Goal: Task Accomplishment & Management: Use online tool/utility

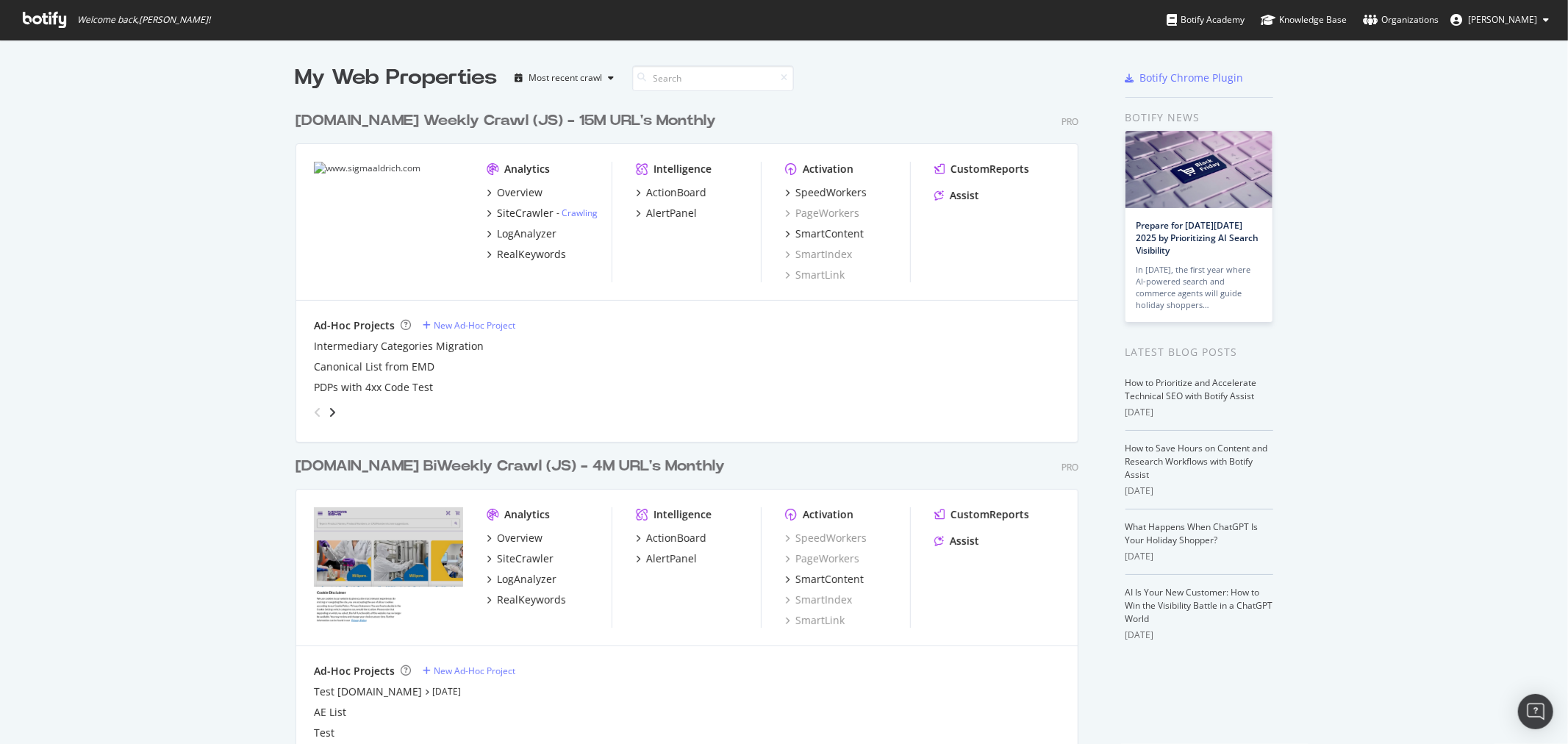
scroll to position [731, 1544]
click at [533, 210] on div "SiteCrawler" at bounding box center [525, 212] width 57 height 14
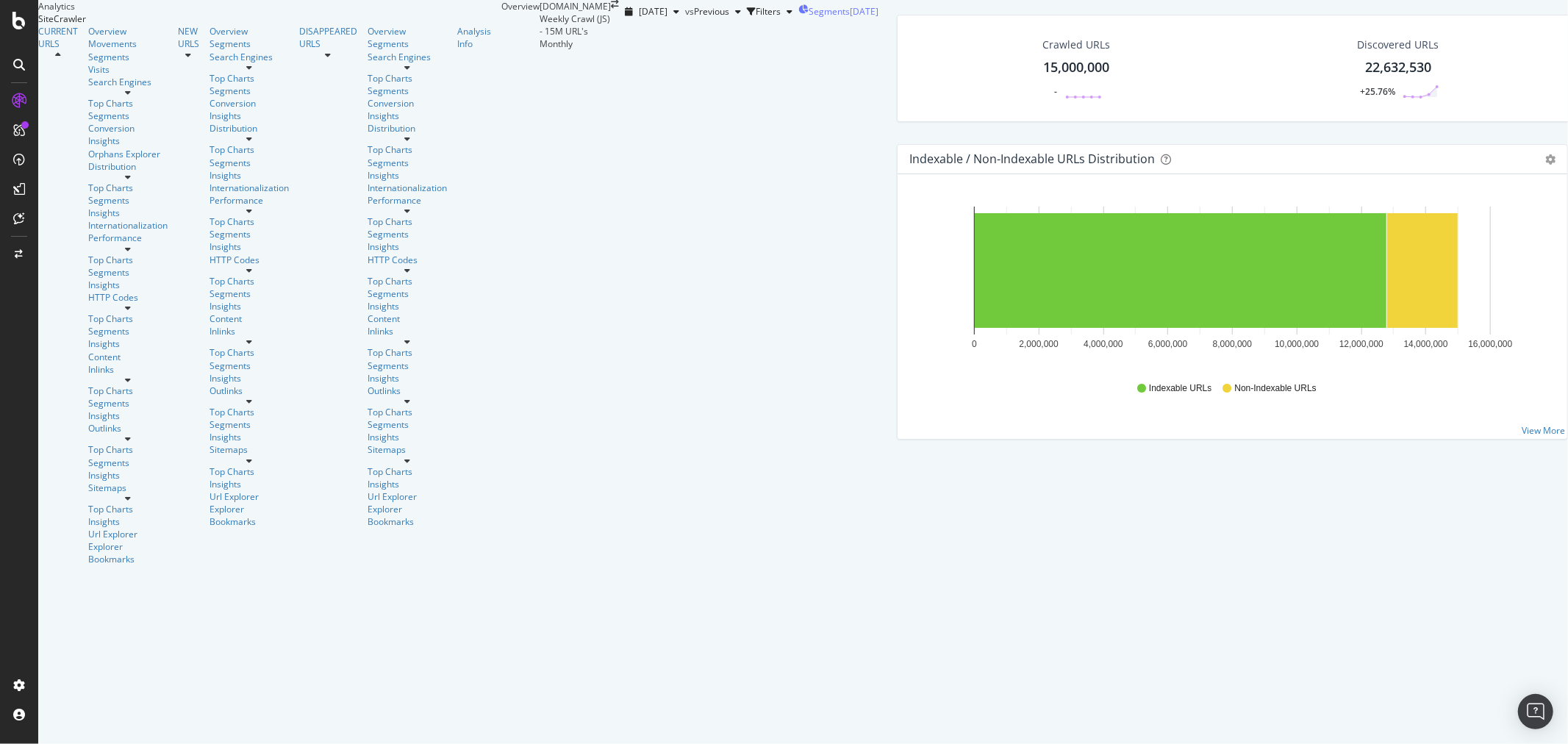
click at [850, 18] on div "[DATE]" at bounding box center [865, 11] width 29 height 13
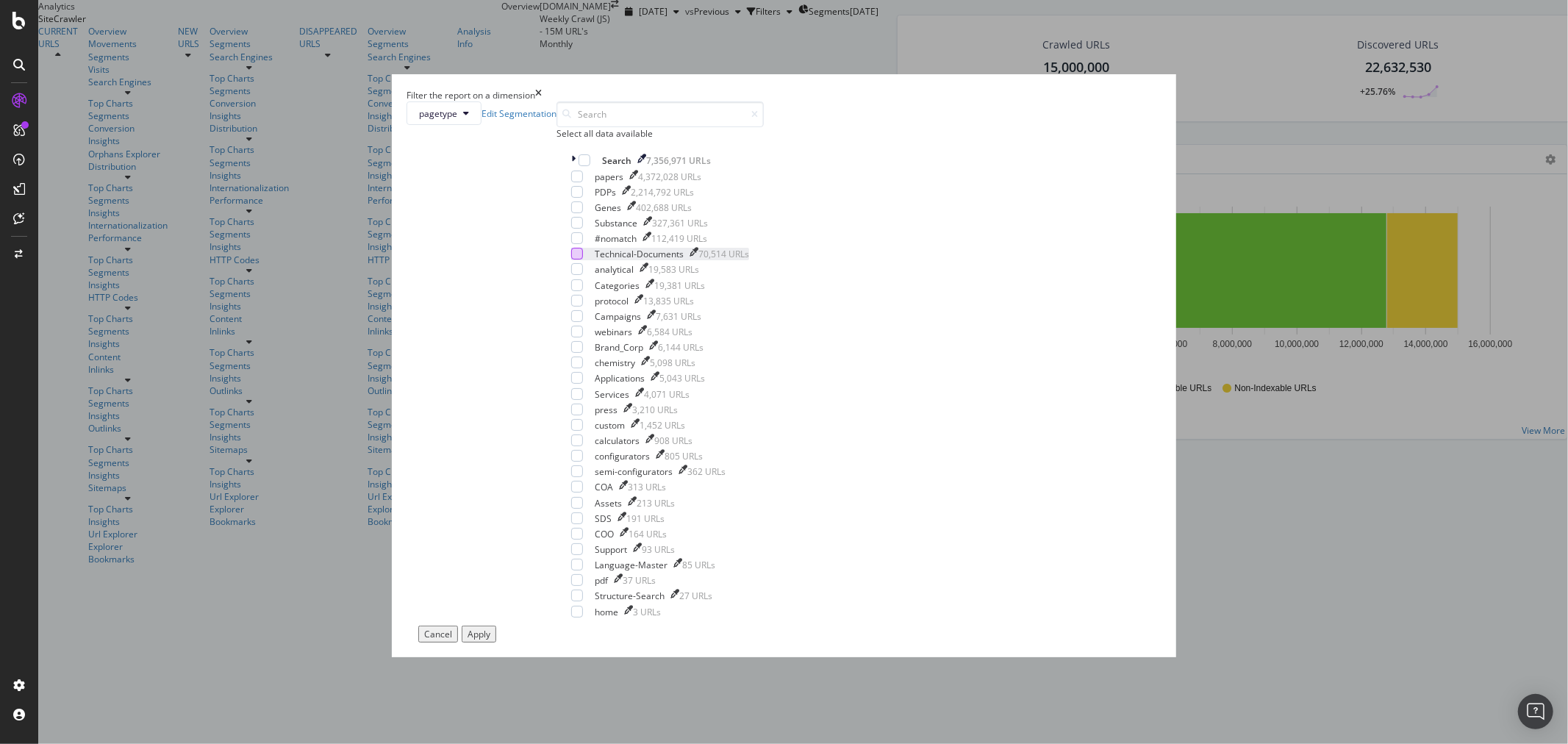
click at [583, 260] on div "modal" at bounding box center [578, 254] width 12 height 12
click at [490, 628] on div "Apply" at bounding box center [479, 634] width 23 height 13
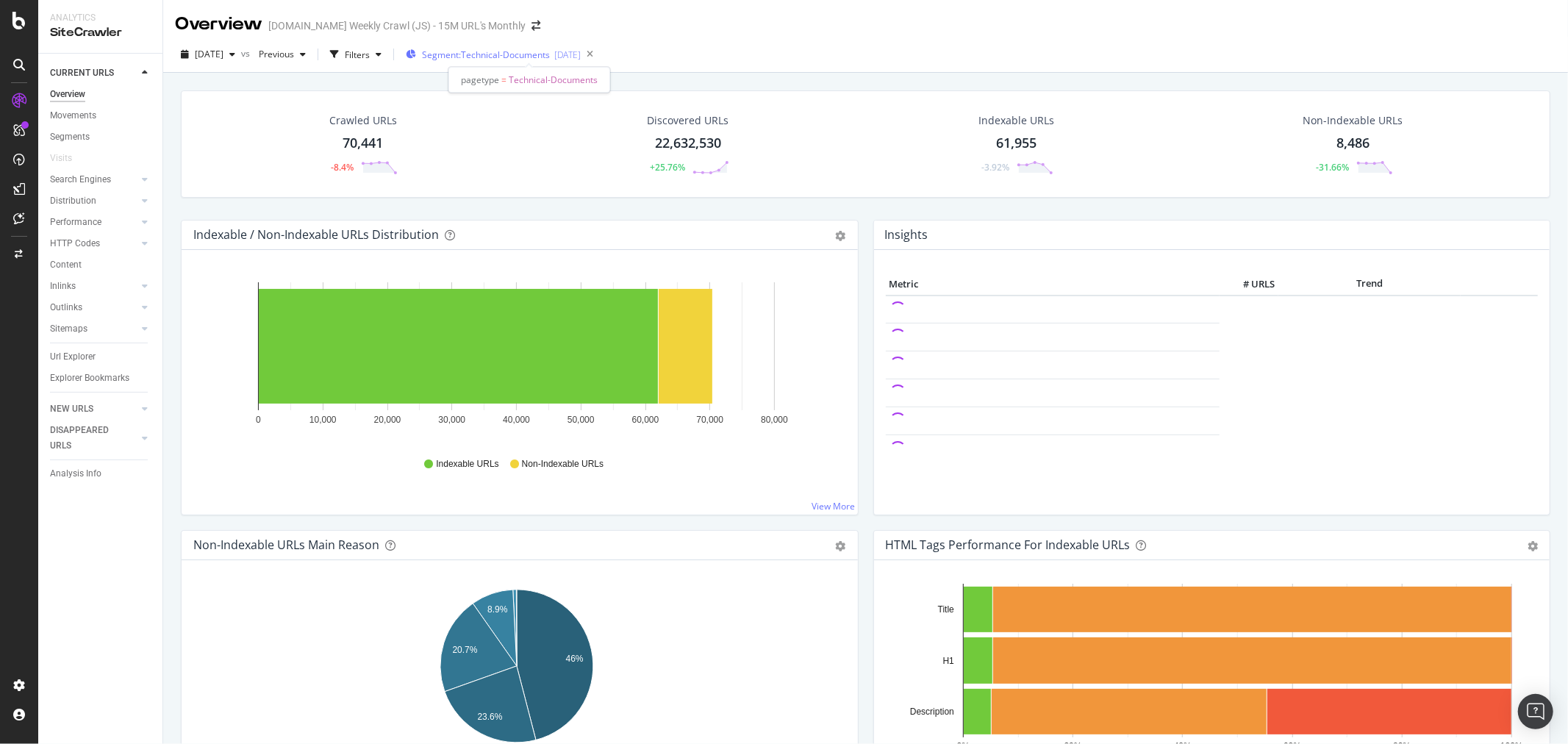
click at [550, 52] on span "Segment: Technical-Documents" at bounding box center [486, 54] width 128 height 13
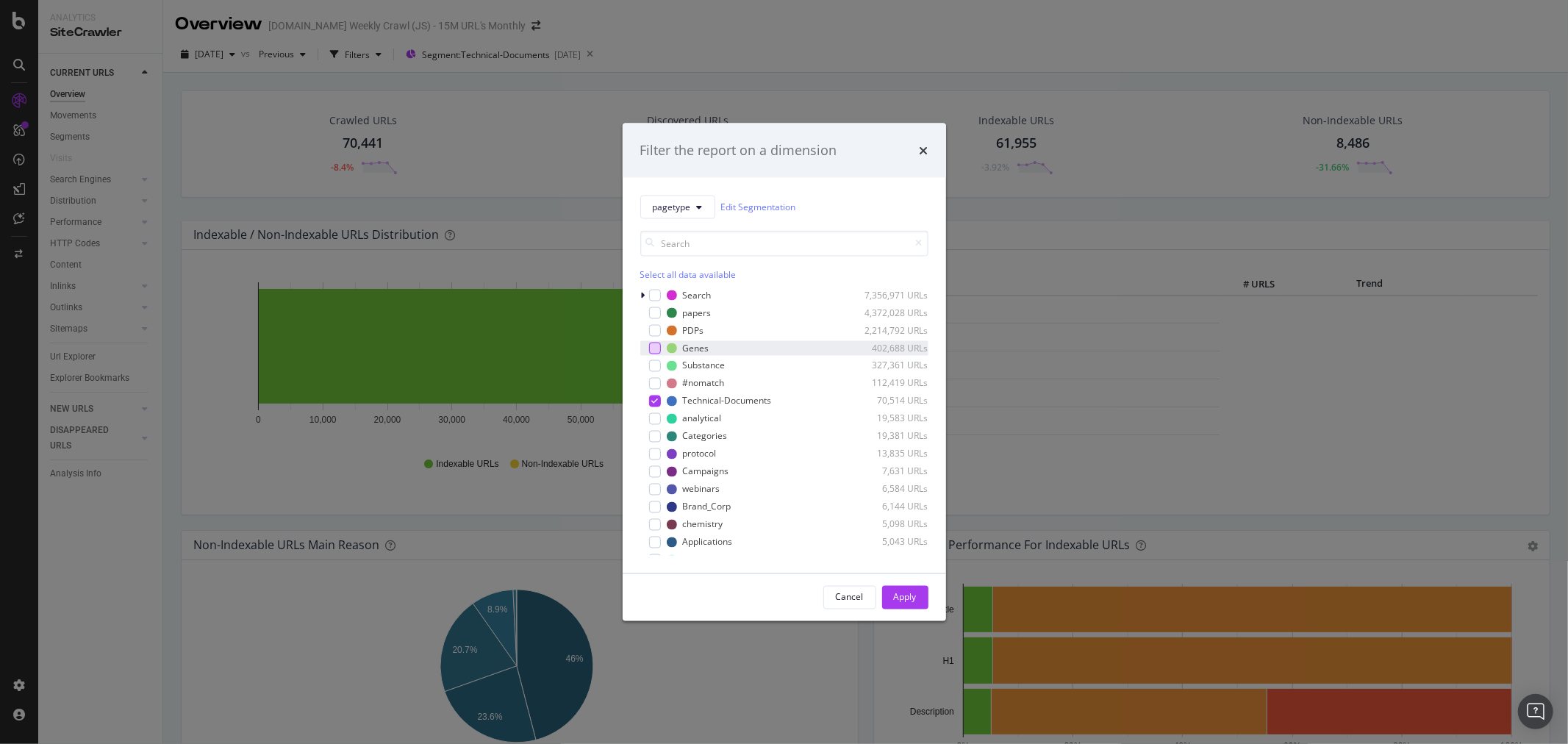
click at [652, 351] on div "modal" at bounding box center [655, 348] width 12 height 12
click at [650, 399] on div "modal" at bounding box center [655, 401] width 12 height 12
click at [908, 600] on div "Apply" at bounding box center [905, 597] width 23 height 13
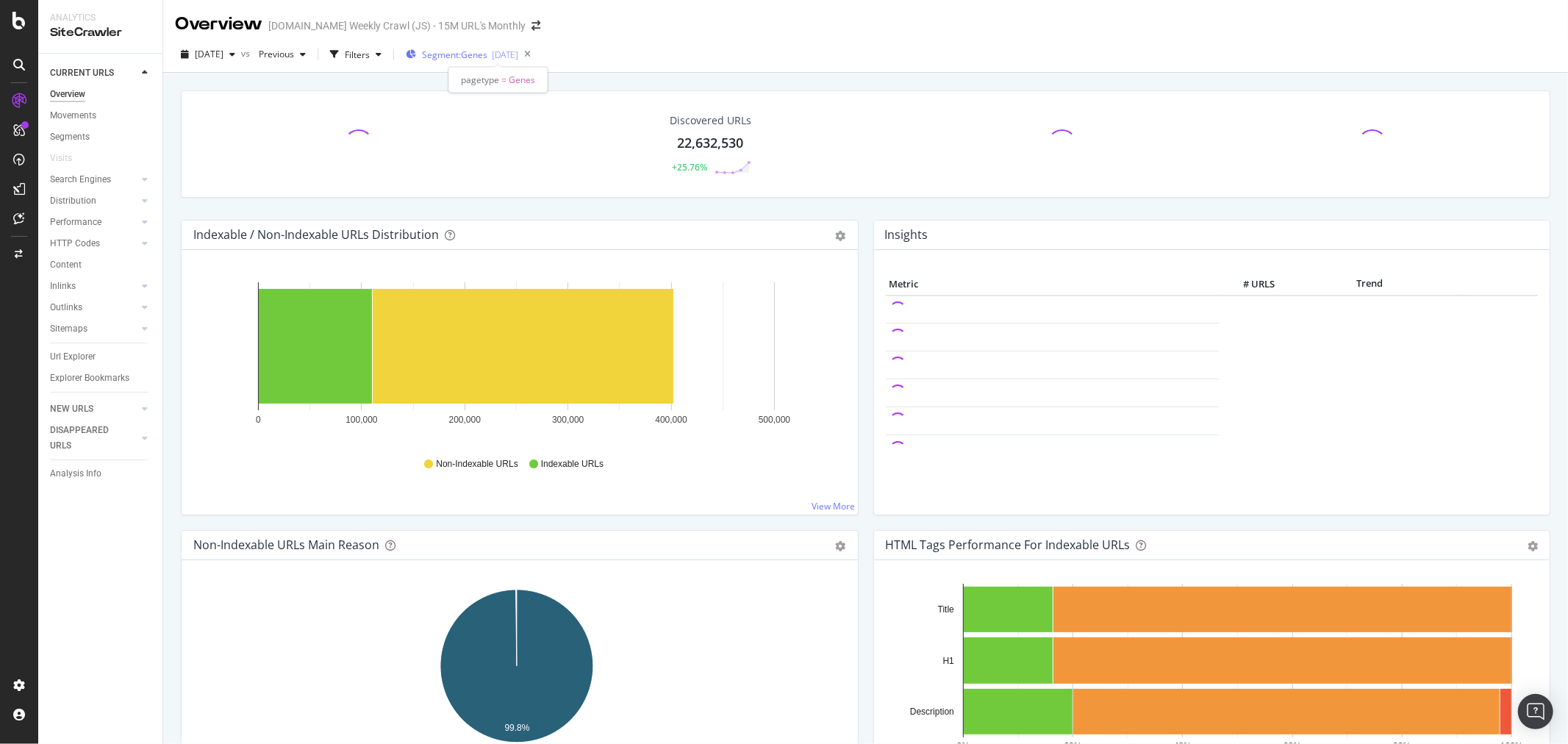
click at [488, 52] on span "Segment: Genes" at bounding box center [454, 54] width 65 height 13
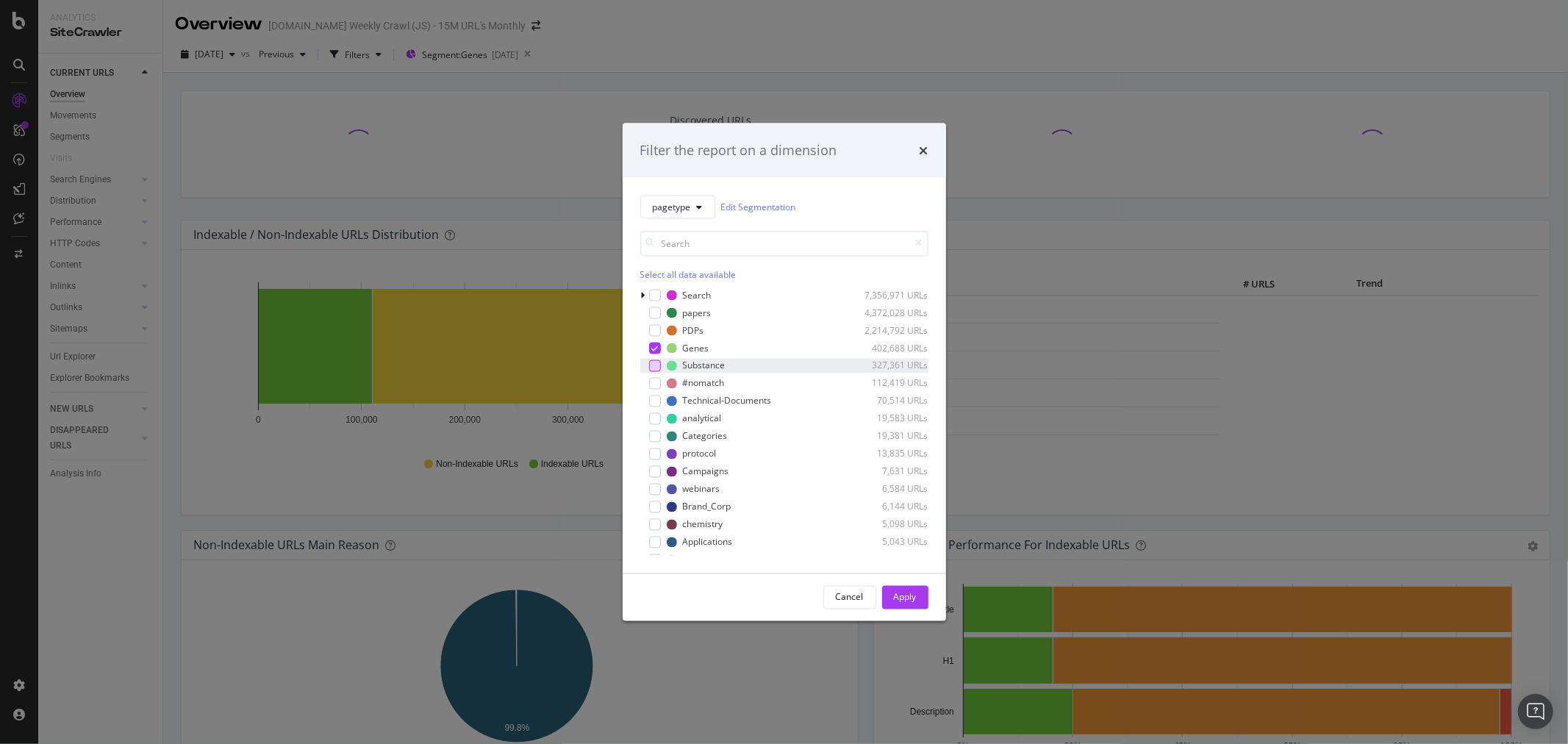
click at [657, 364] on div "modal" at bounding box center [655, 365] width 12 height 12
click at [651, 347] on icon "modal" at bounding box center [655, 347] width 7 height 8
click at [902, 600] on div "Apply" at bounding box center [905, 597] width 23 height 13
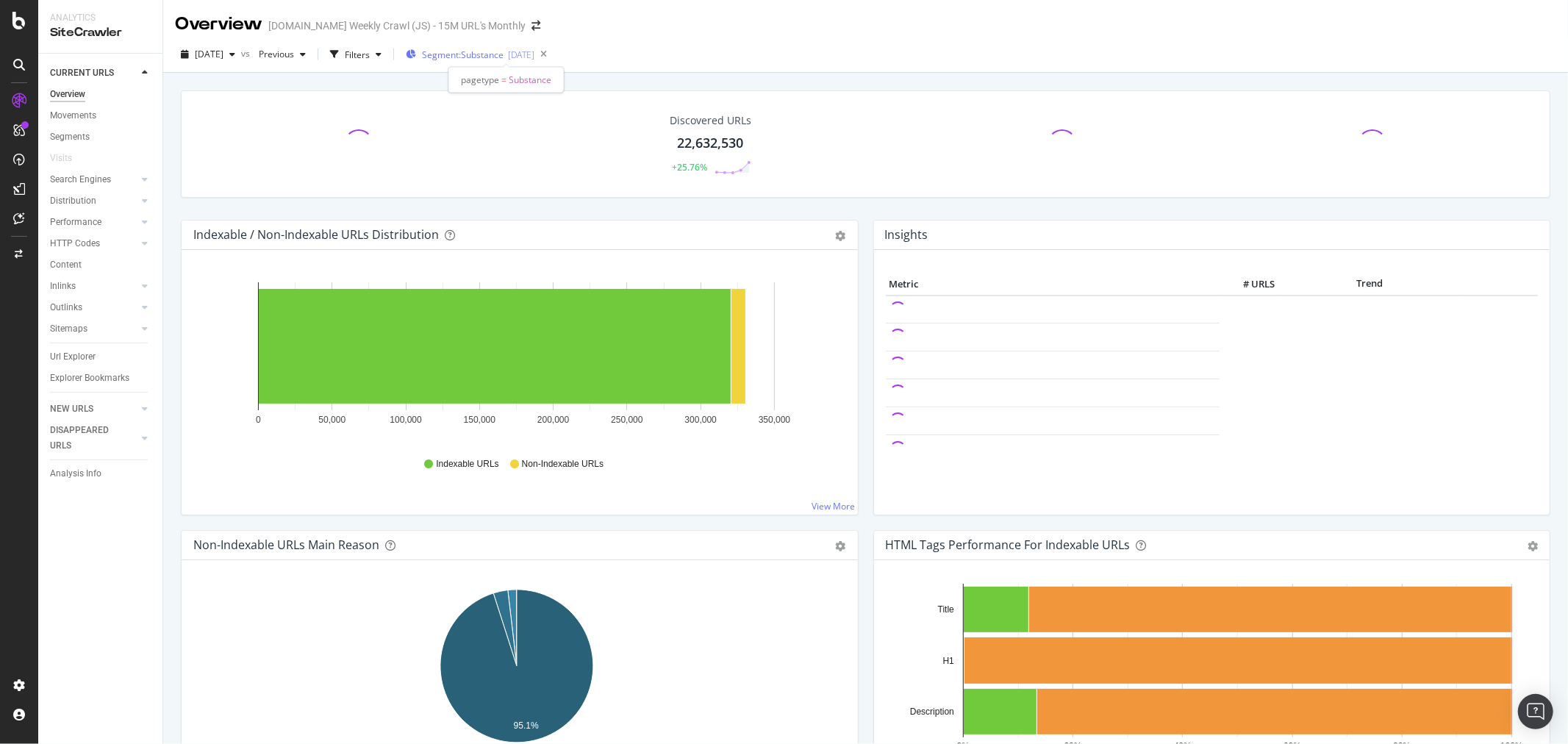
click at [503, 59] on span "Segment: Substance" at bounding box center [463, 54] width 82 height 13
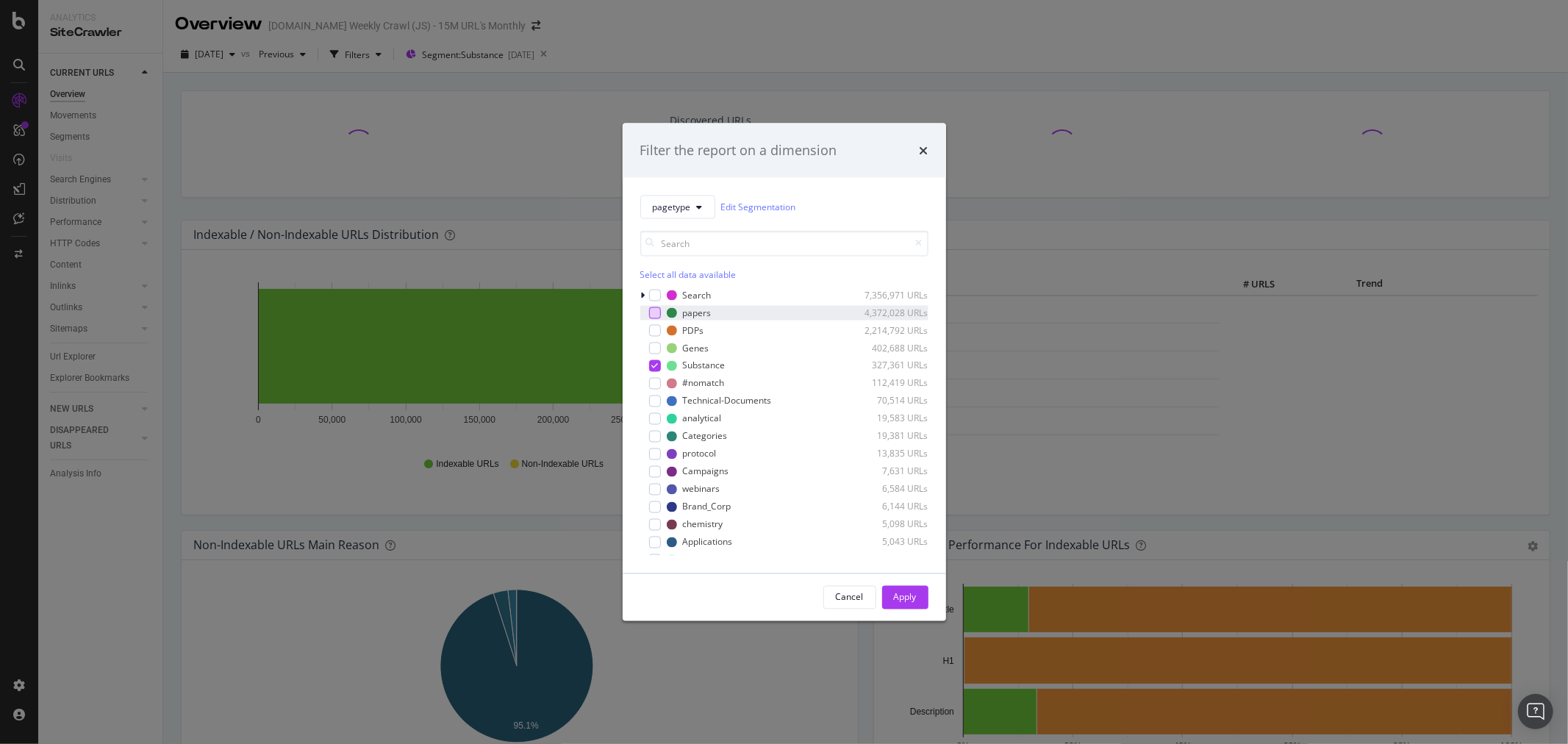
click at [656, 314] on div "modal" at bounding box center [655, 313] width 12 height 12
click at [657, 364] on icon "modal" at bounding box center [655, 365] width 7 height 8
click at [905, 599] on div "Apply" at bounding box center [905, 597] width 23 height 13
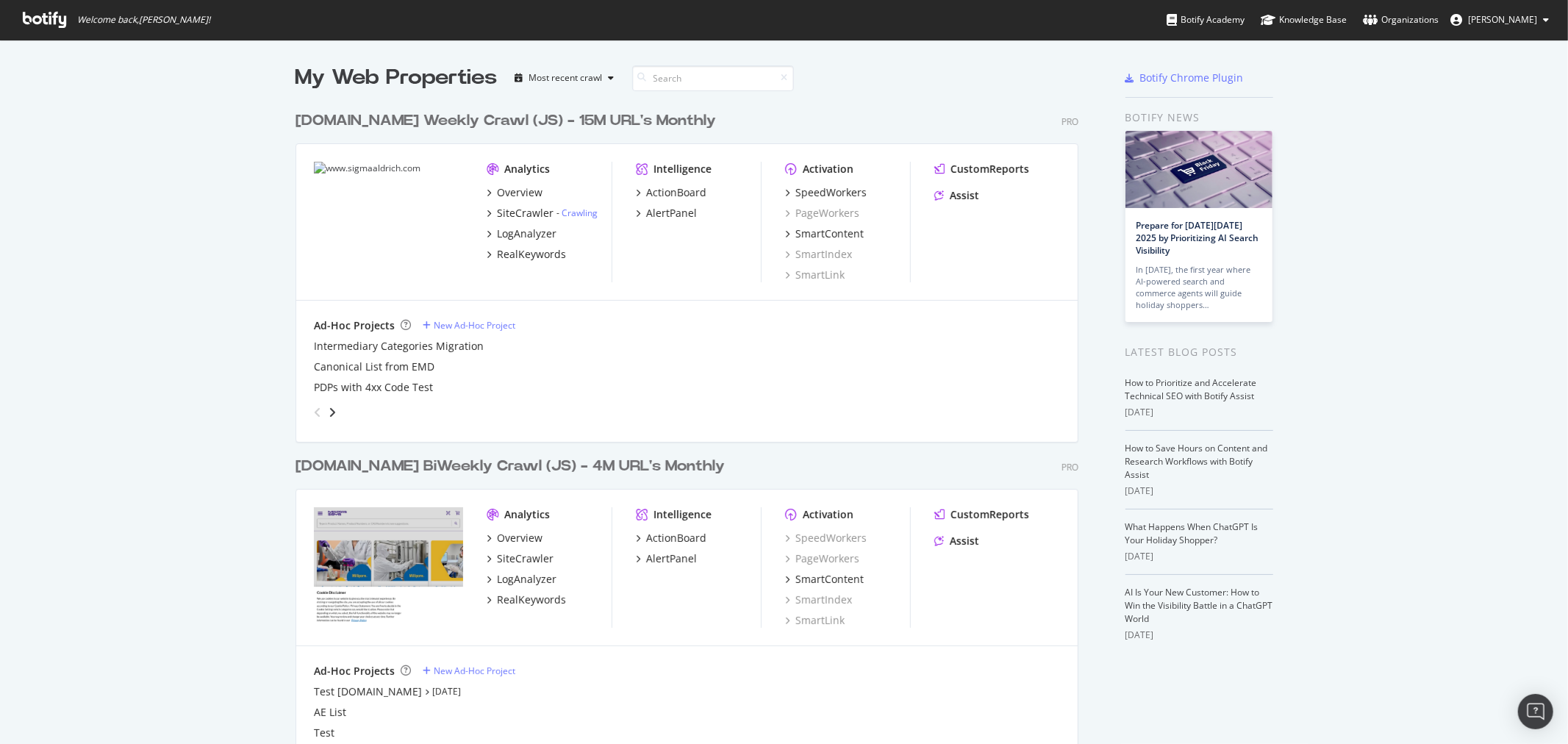
scroll to position [909, 782]
click at [329, 410] on icon "angle-right" at bounding box center [332, 413] width 8 height 12
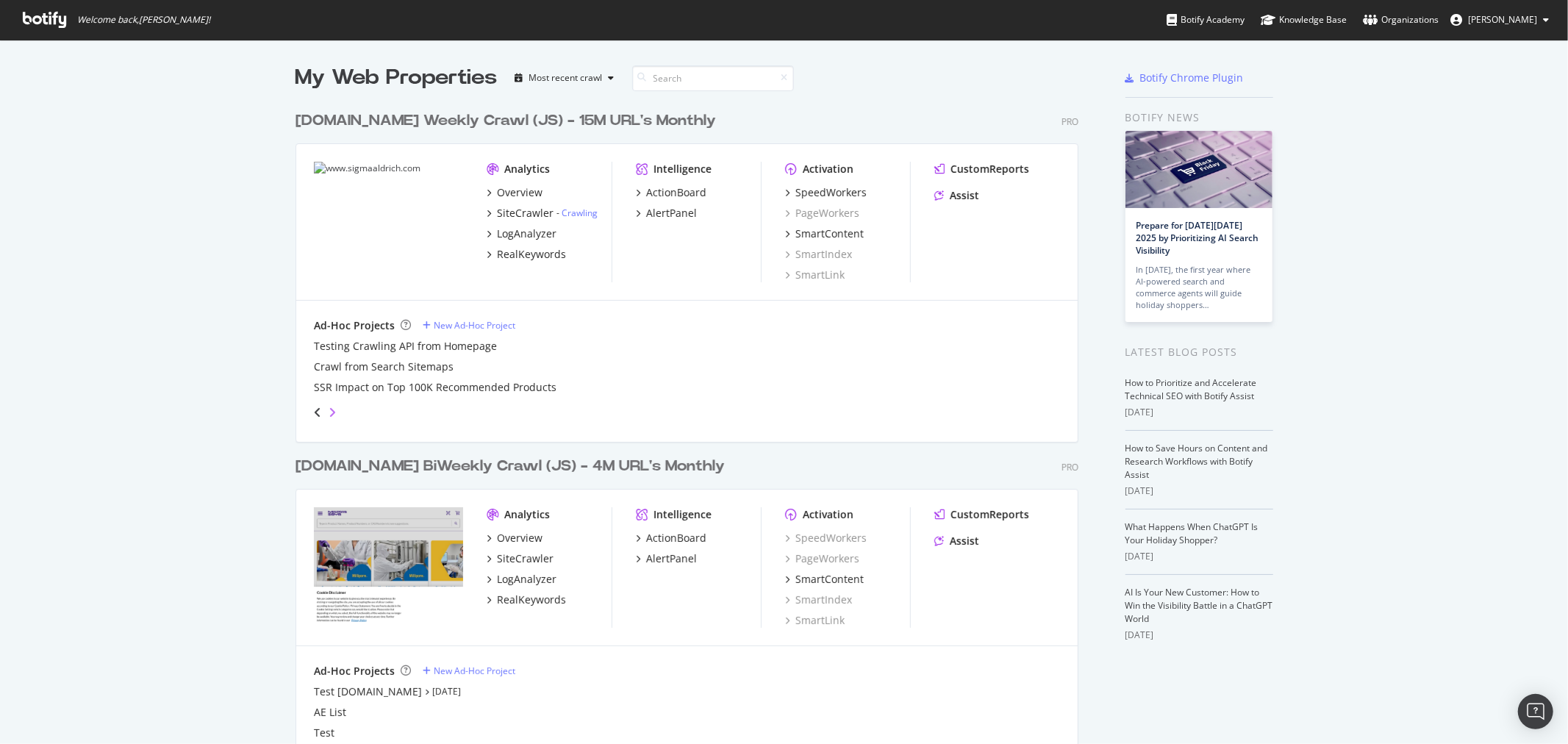
click at [329, 410] on icon "angle-right" at bounding box center [332, 413] width 8 height 12
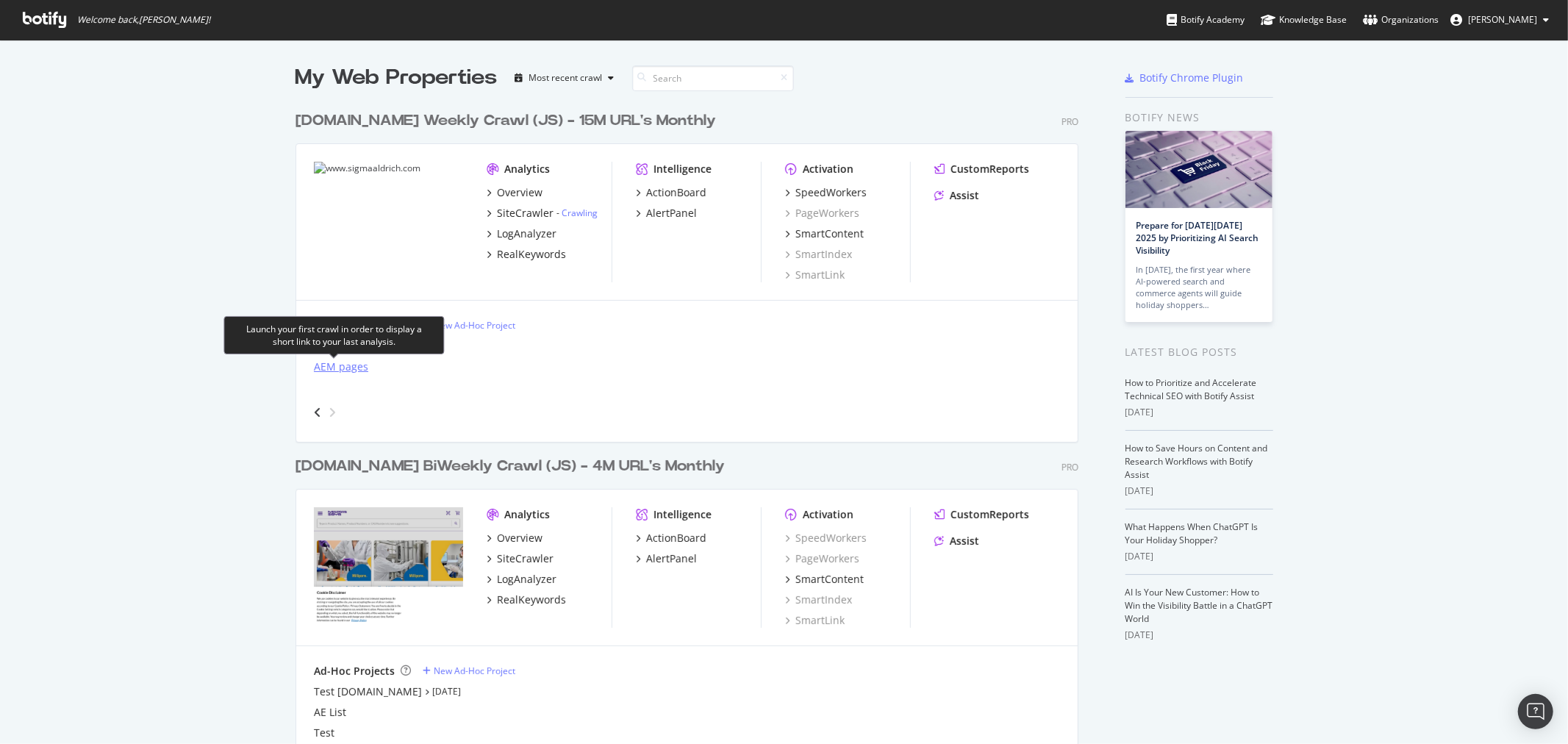
click at [342, 364] on div "AEM pages" at bounding box center [341, 366] width 54 height 14
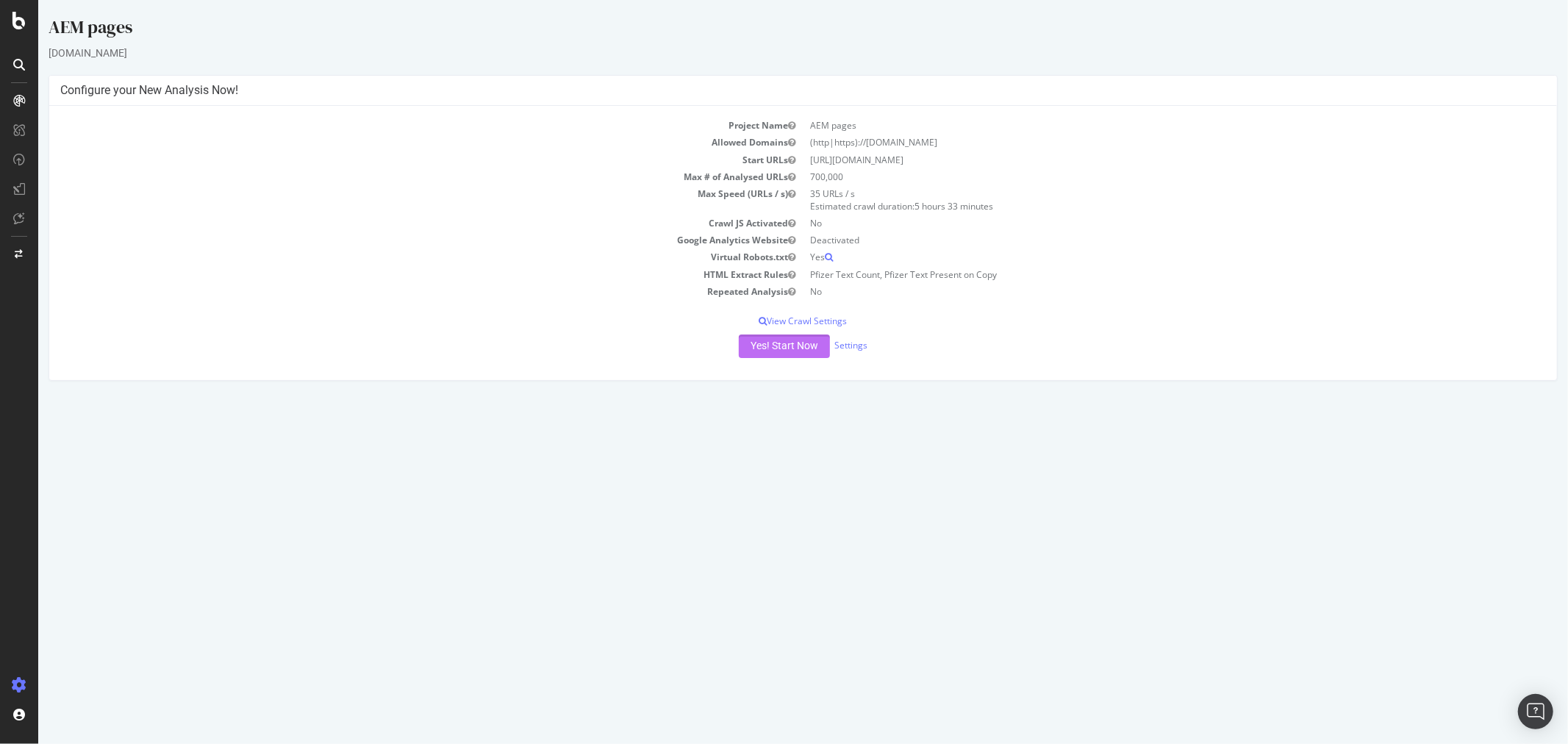
click at [795, 339] on button "Yes! Start Now" at bounding box center [783, 347] width 91 height 24
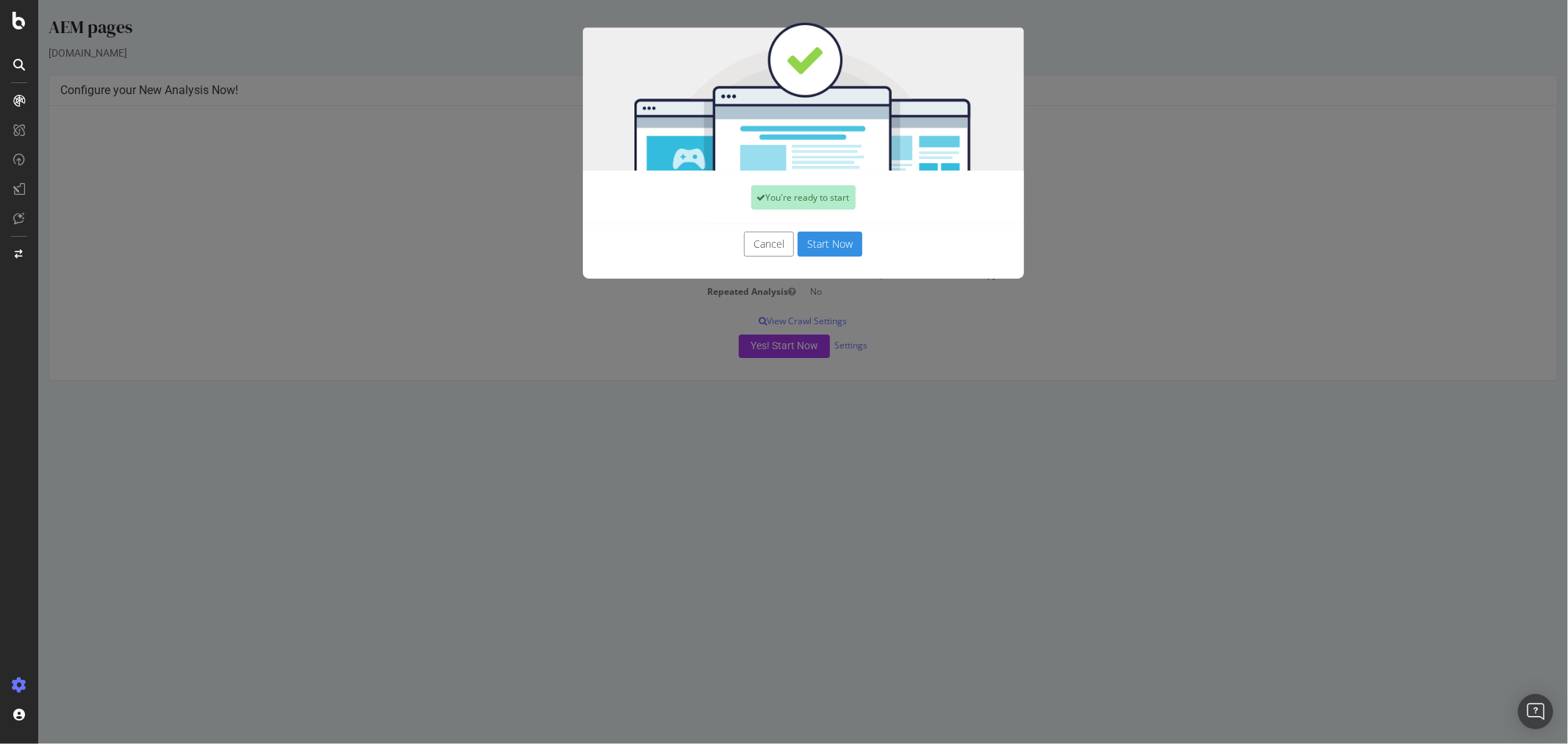
click at [768, 240] on button "Cancel" at bounding box center [768, 244] width 50 height 25
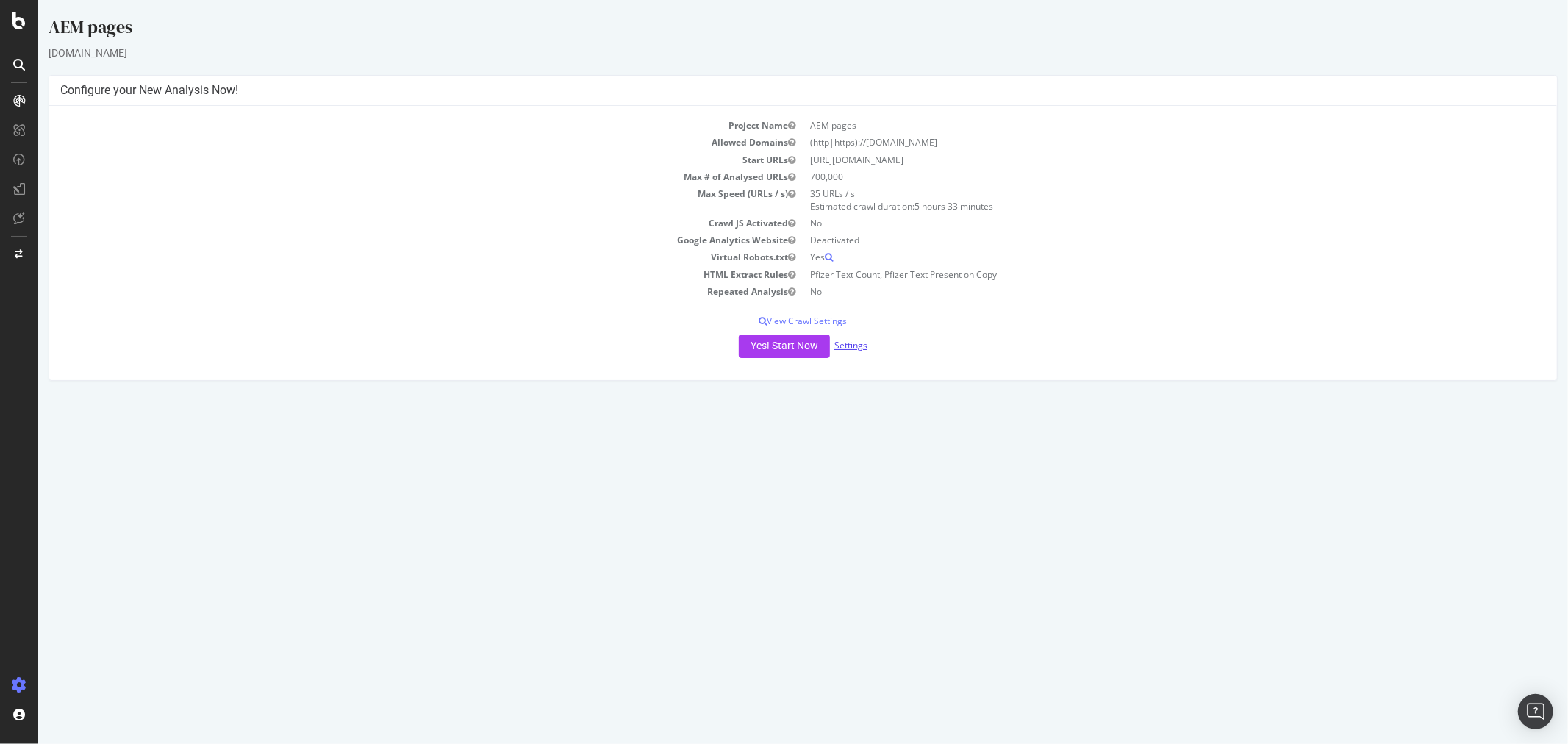
click at [855, 341] on link "Settings" at bounding box center [850, 345] width 33 height 13
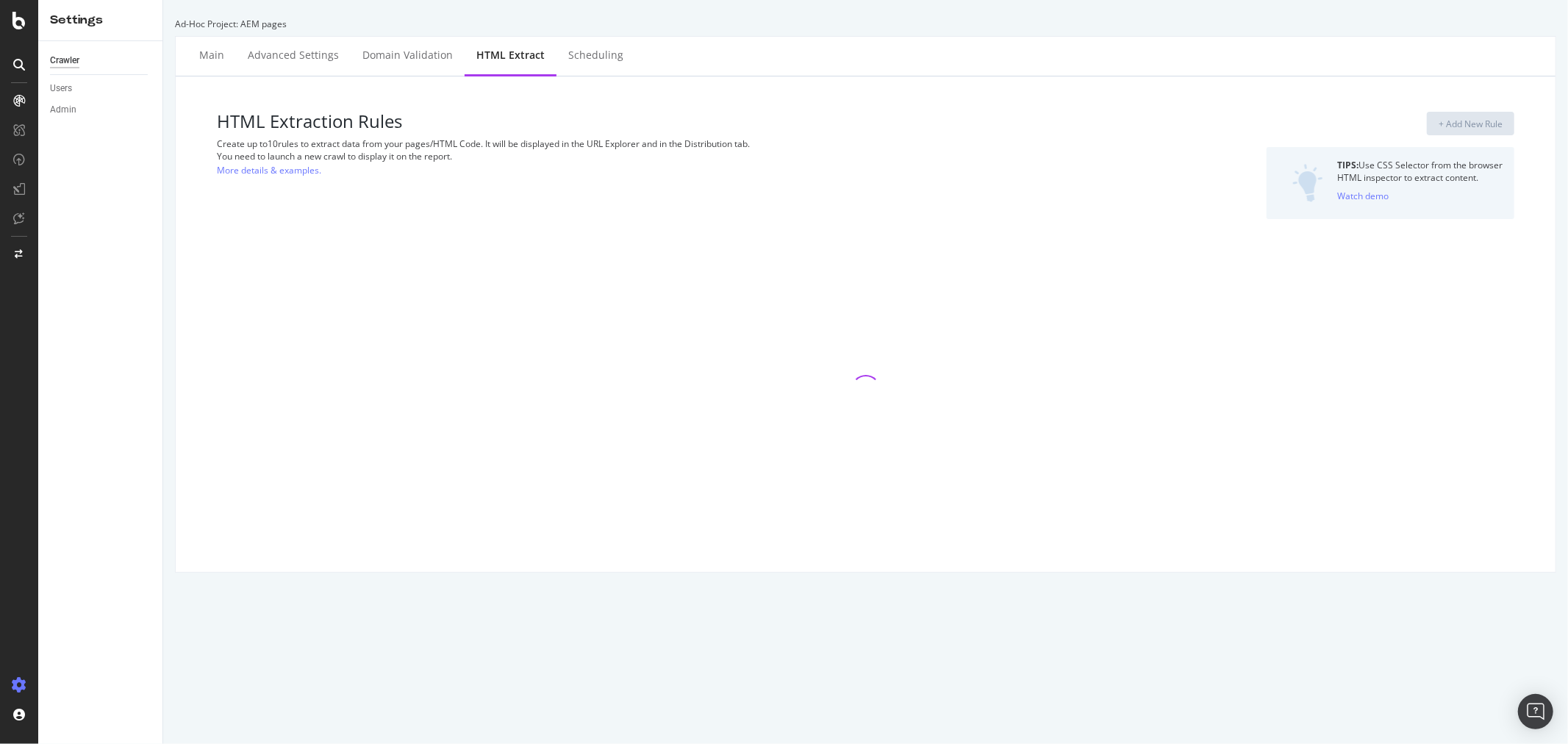
select select "count"
select select "exist"
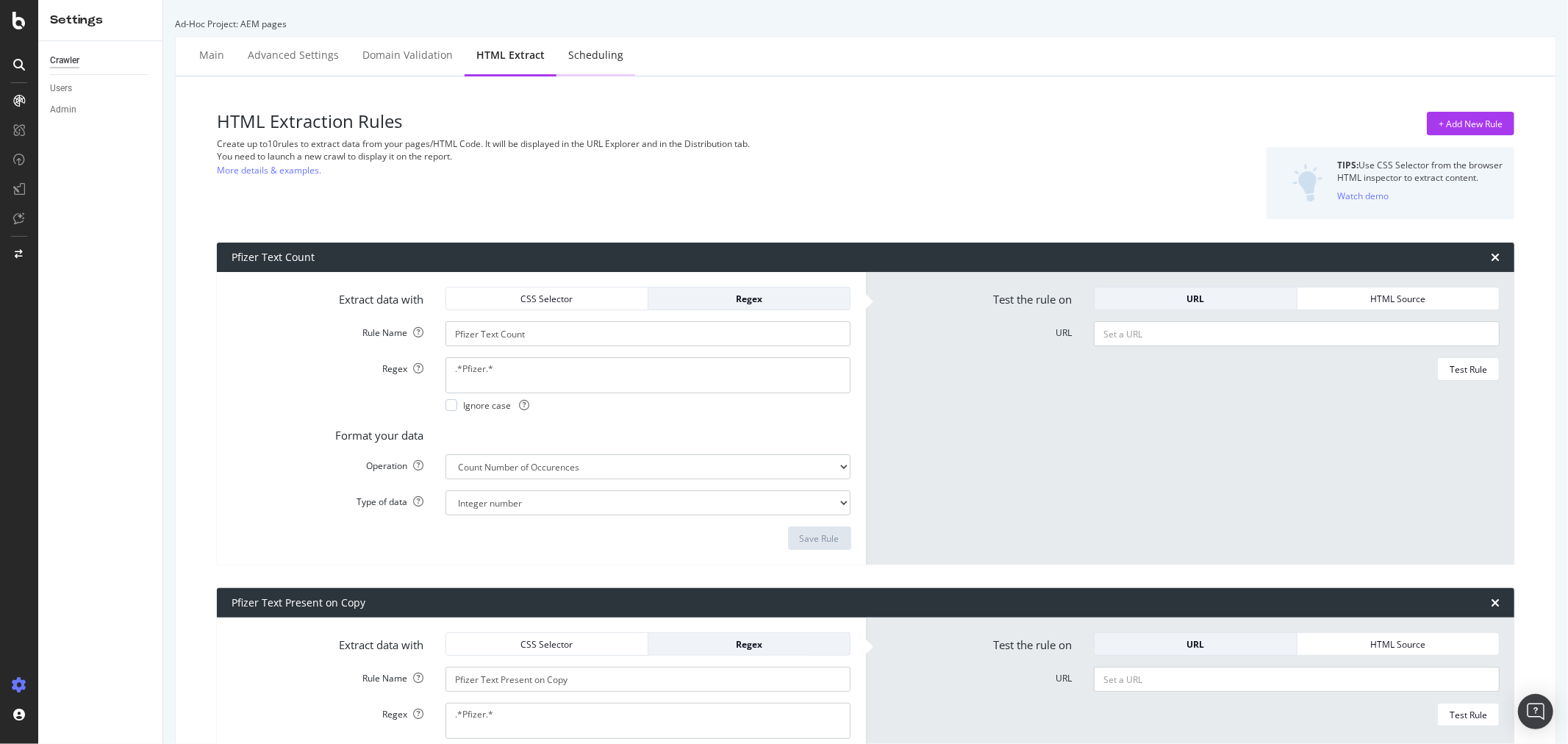
click at [589, 54] on div "Scheduling" at bounding box center [595, 54] width 55 height 14
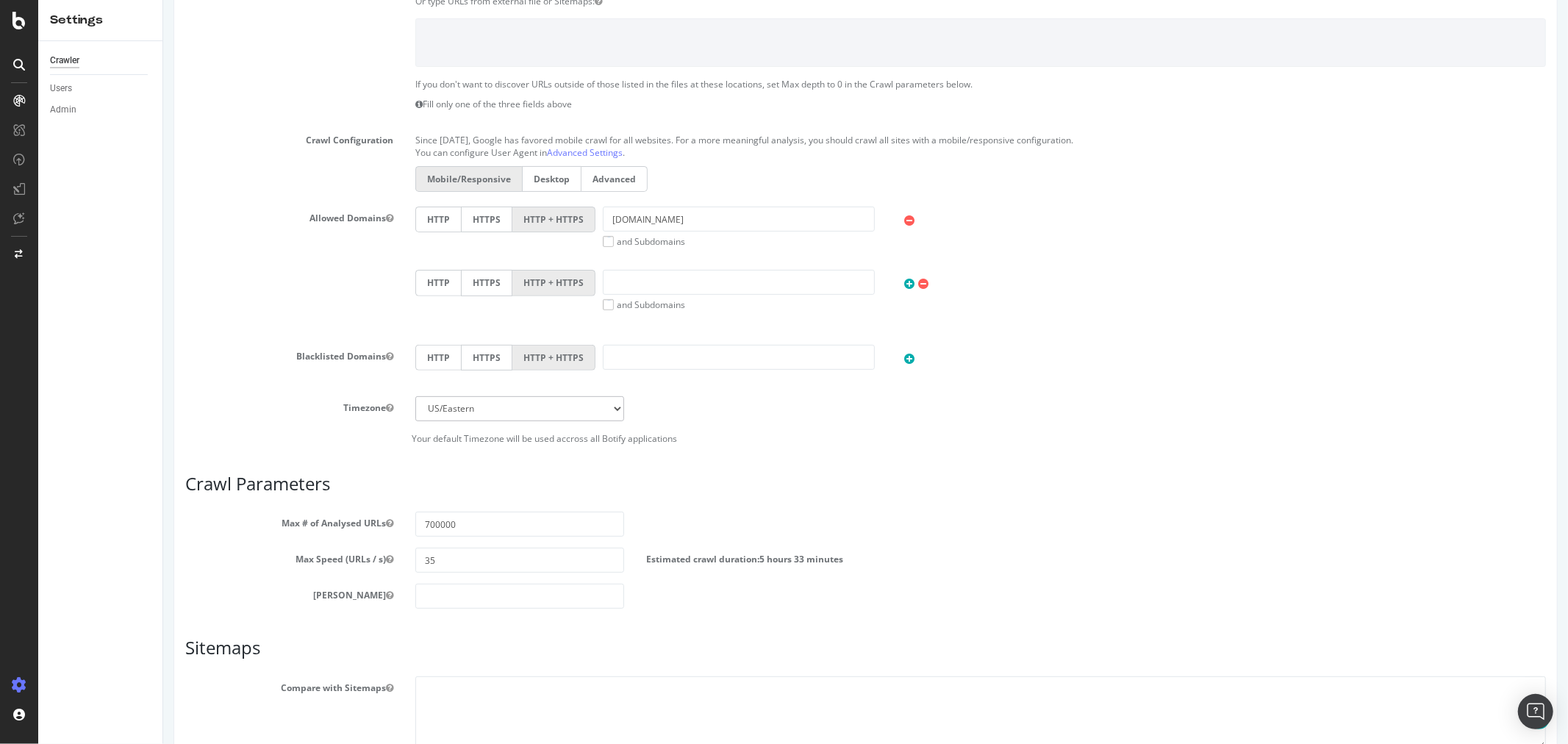
scroll to position [430, 0]
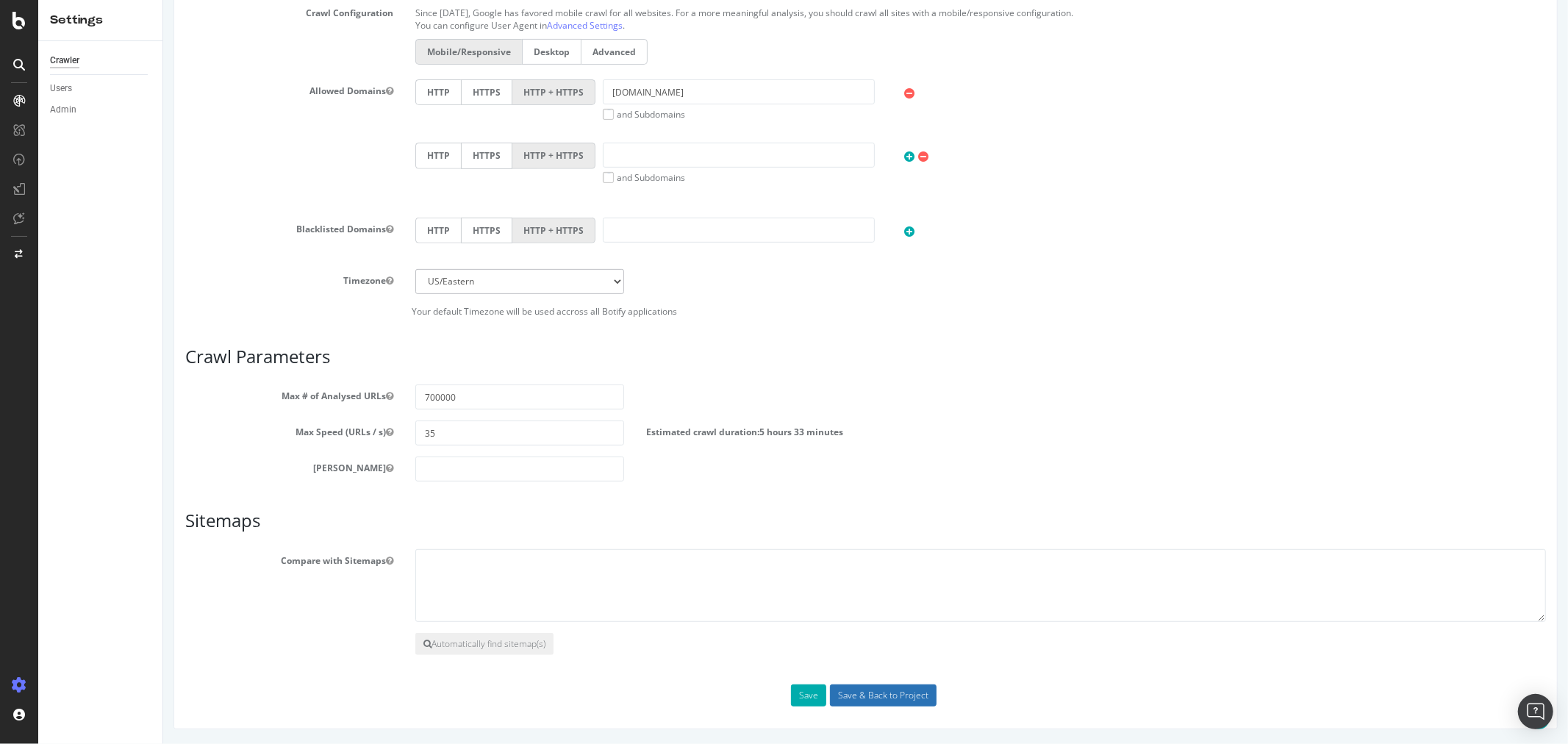
click at [845, 692] on input "Save & Back to Project" at bounding box center [883, 696] width 107 height 22
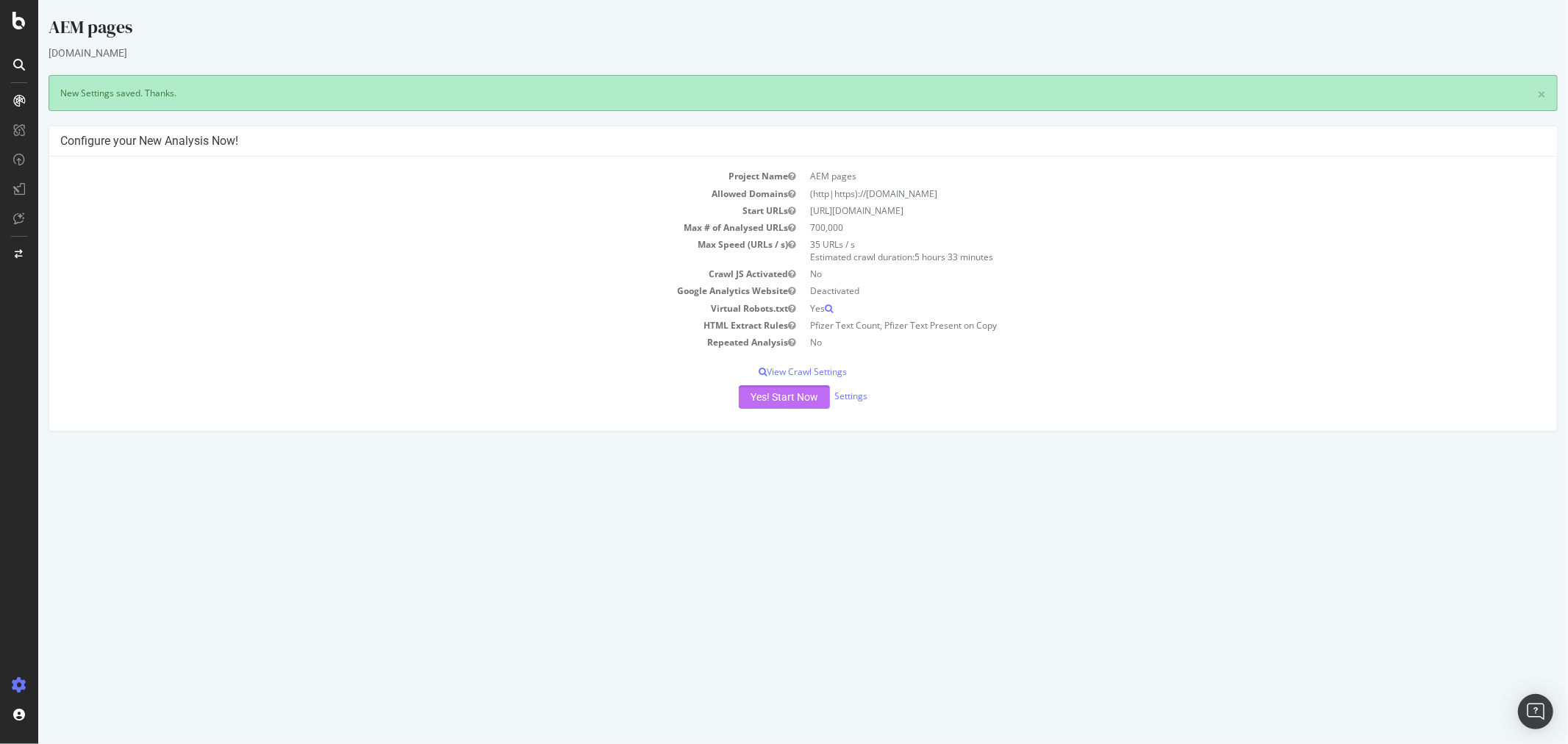
click at [782, 392] on button "Yes! Start Now" at bounding box center [783, 397] width 91 height 24
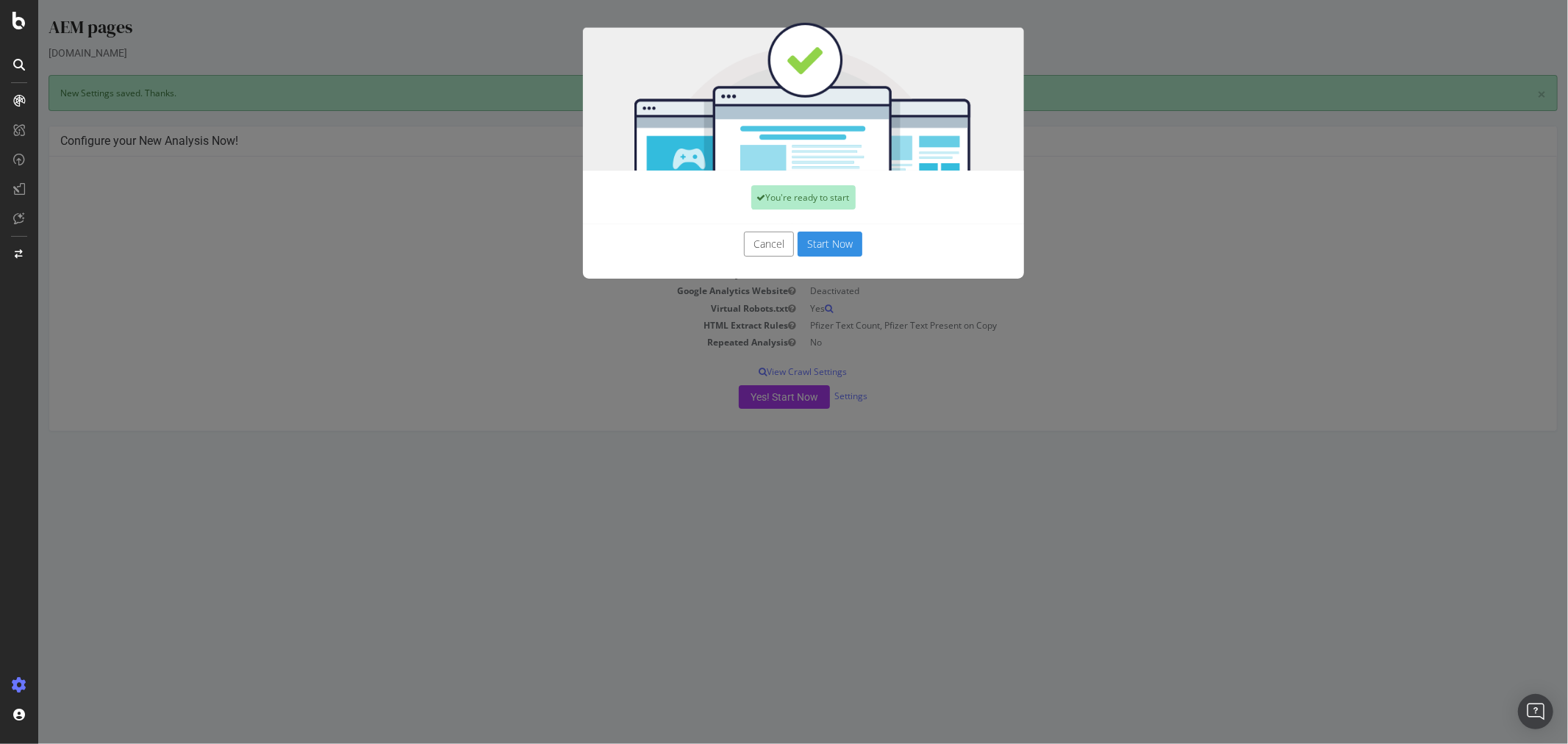
click at [843, 244] on button "Start Now" at bounding box center [829, 244] width 65 height 25
